Goal: Transaction & Acquisition: Purchase product/service

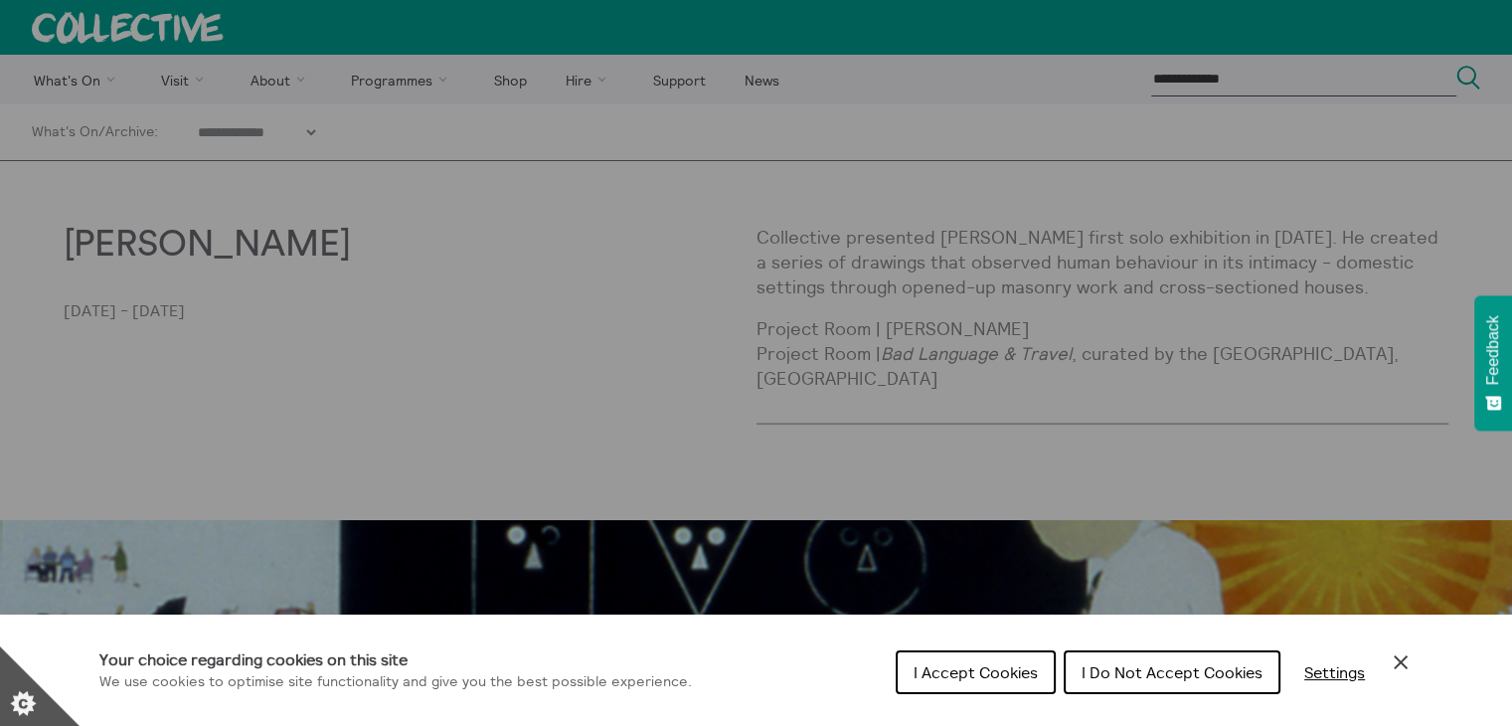
click at [996, 679] on span "I Accept Cookies" at bounding box center [976, 672] width 124 height 20
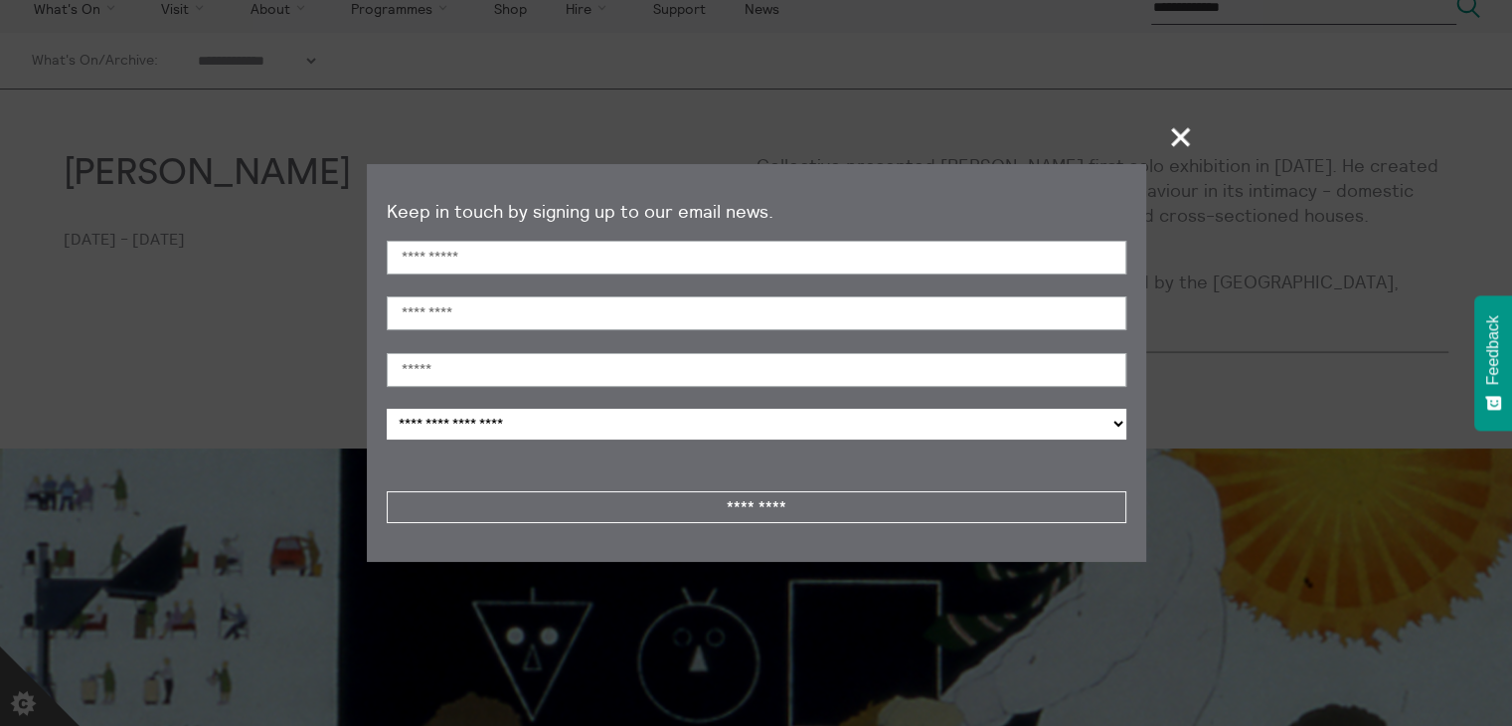
scroll to position [89, 0]
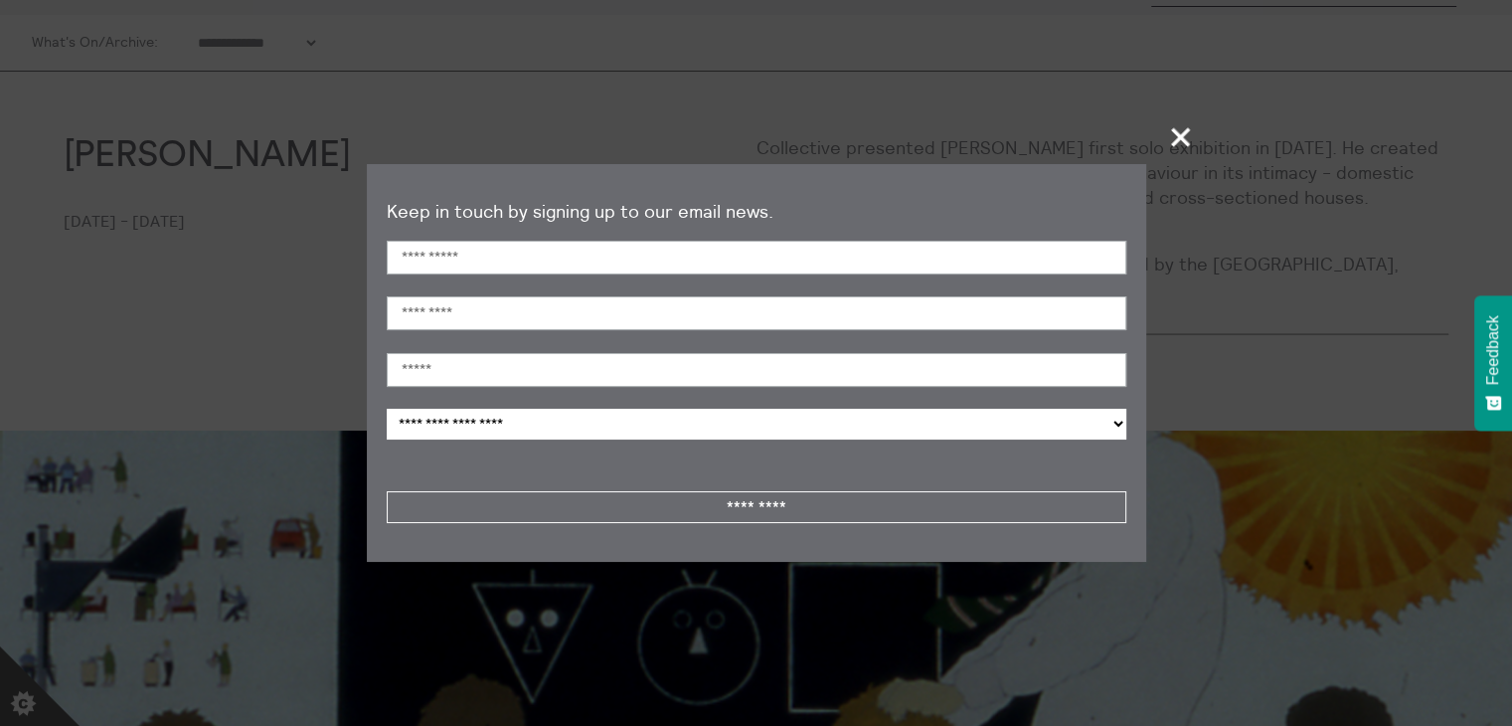
click at [1316, 240] on section "**********" at bounding box center [756, 363] width 1512 height 726
click at [1181, 137] on span "+" at bounding box center [1181, 136] width 59 height 59
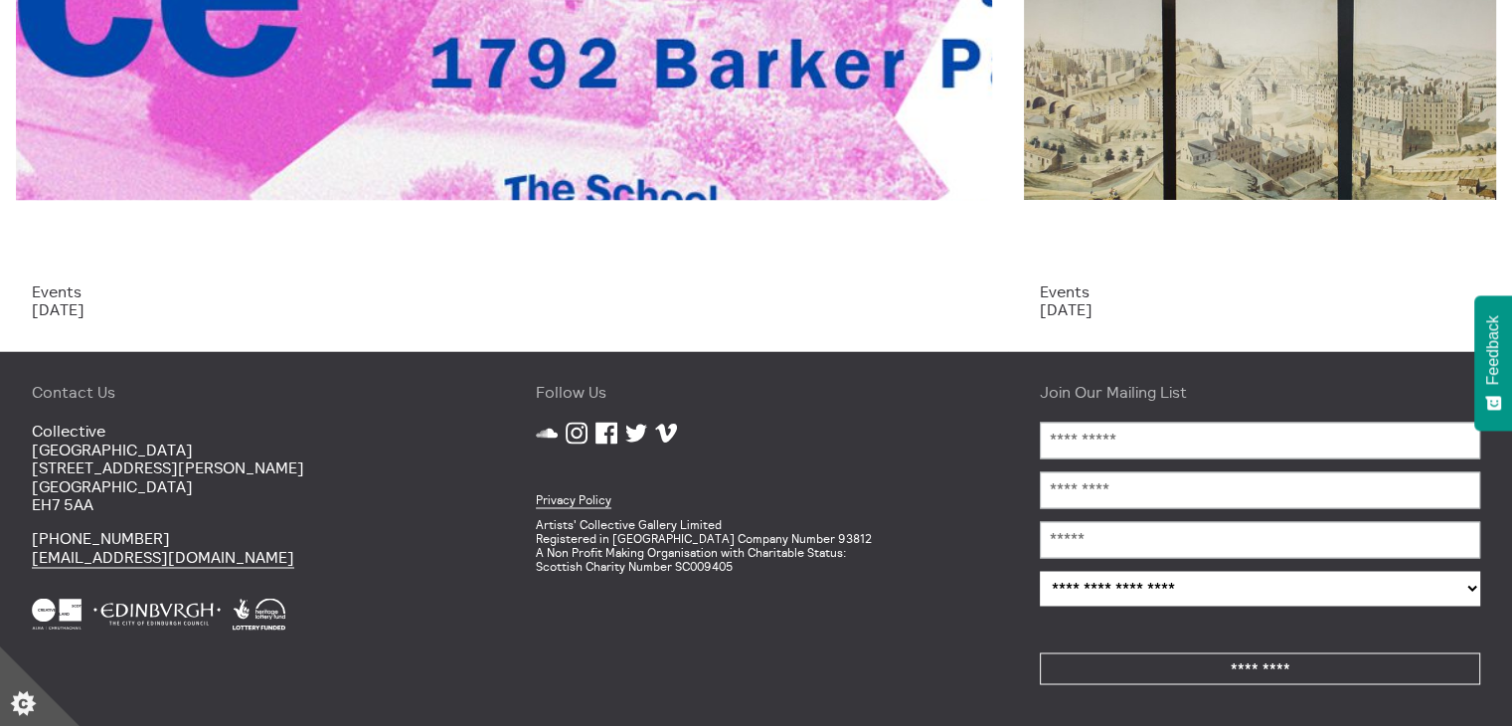
scroll to position [0, 0]
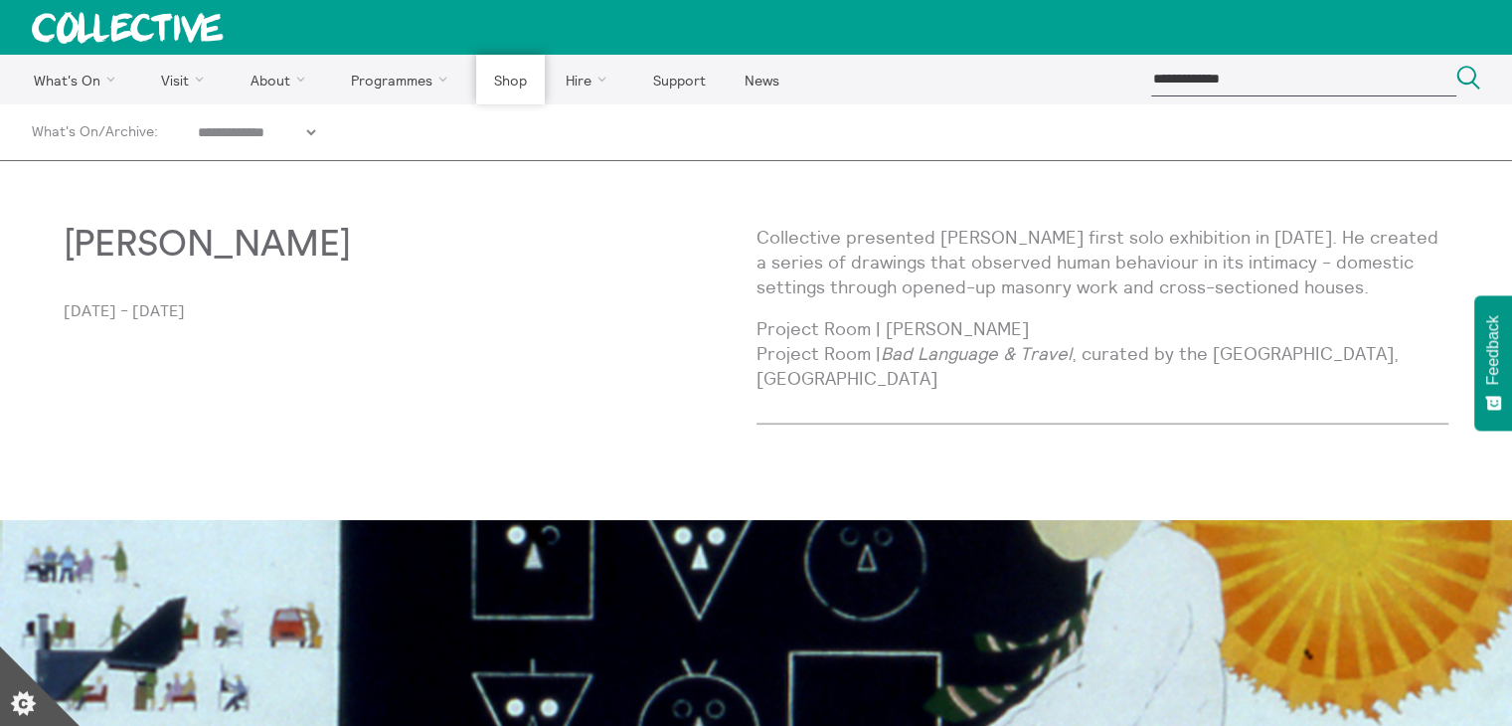
click at [519, 80] on link "Shop" at bounding box center [510, 80] width 68 height 50
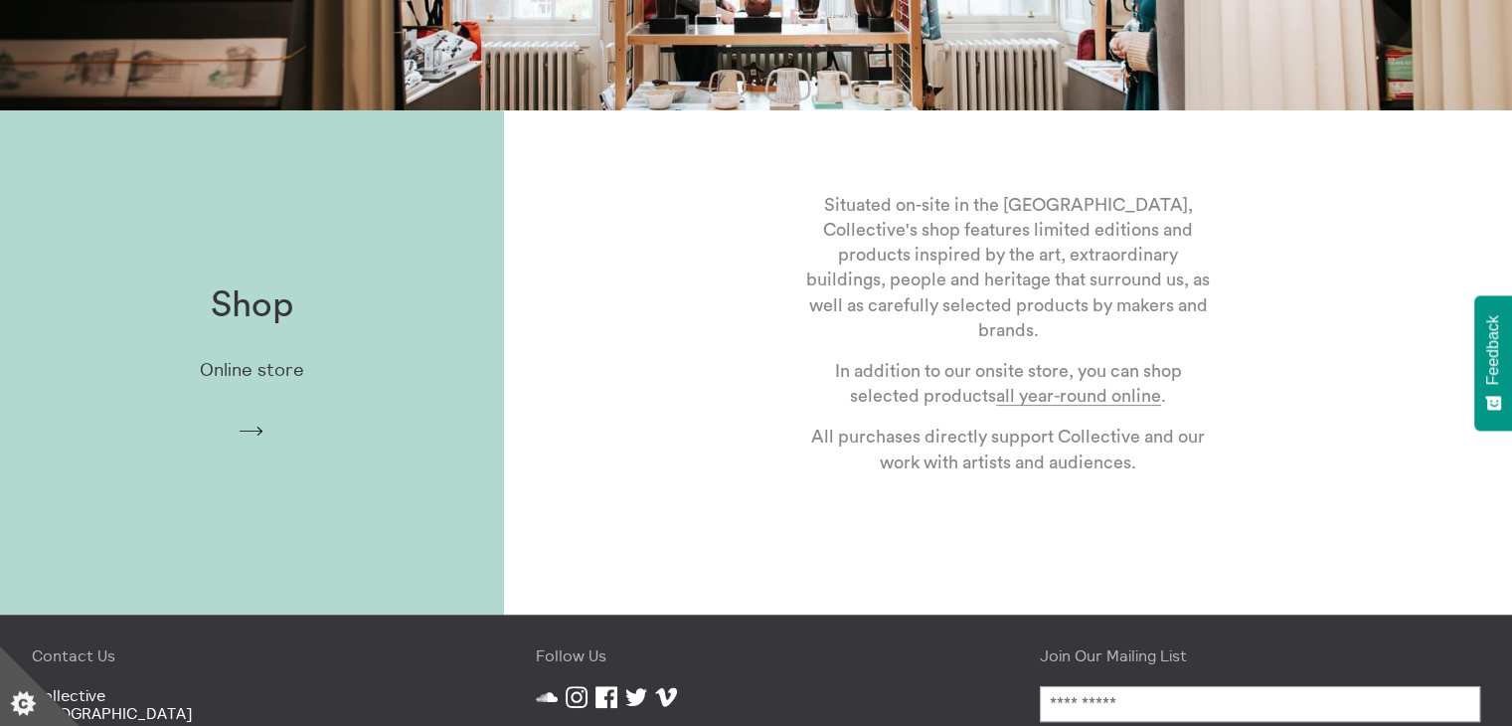
scroll to position [497, 0]
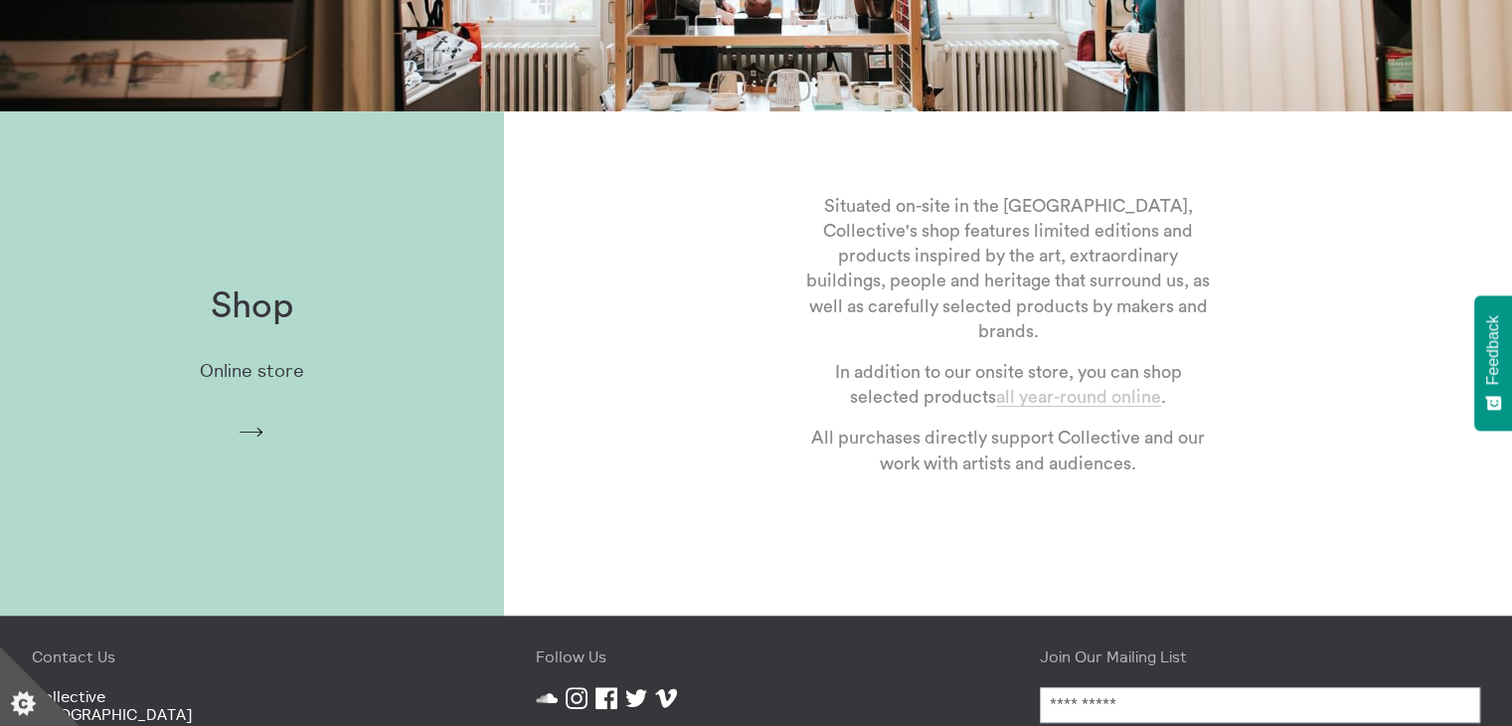
click at [1035, 391] on link "all year-round online" at bounding box center [1078, 397] width 165 height 19
